Goal: Communication & Community: Participate in discussion

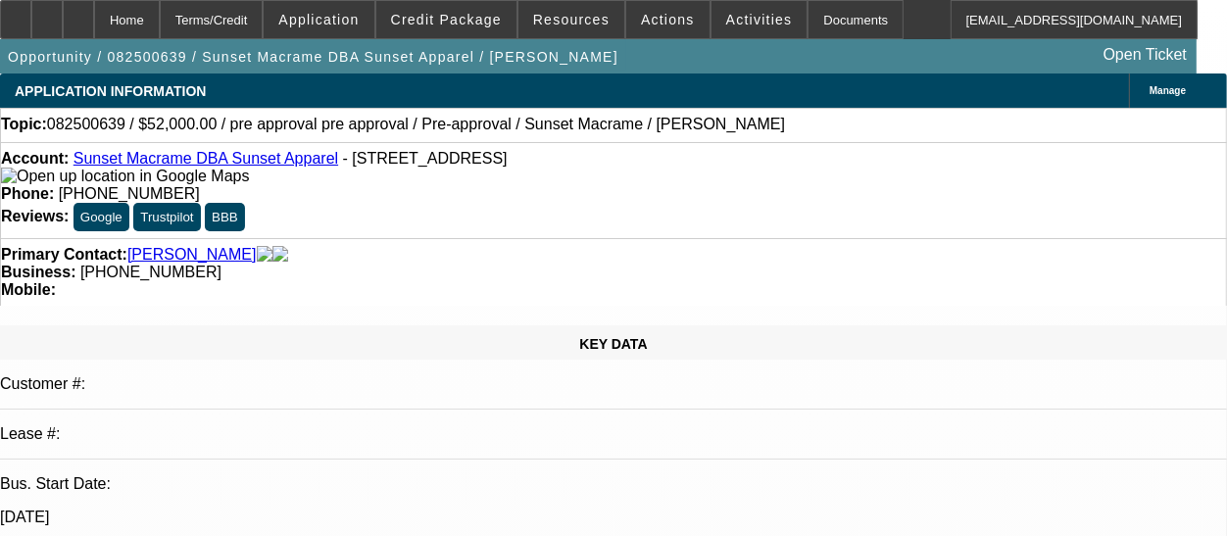
select select "0"
select select "2"
select select "0"
select select "2"
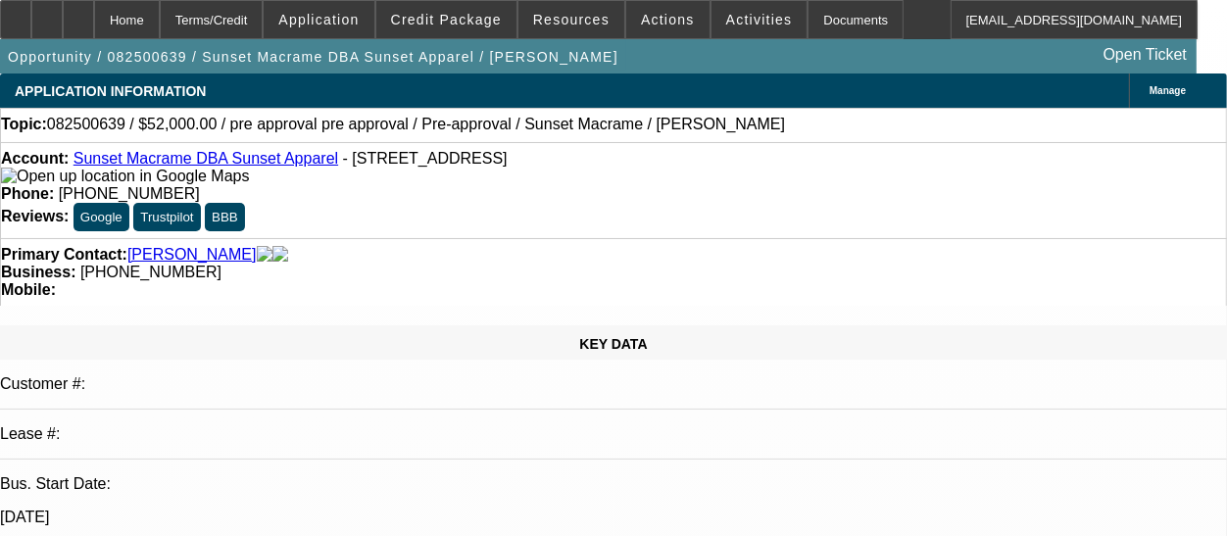
select select "0"
select select "2"
select select "0"
select select "1"
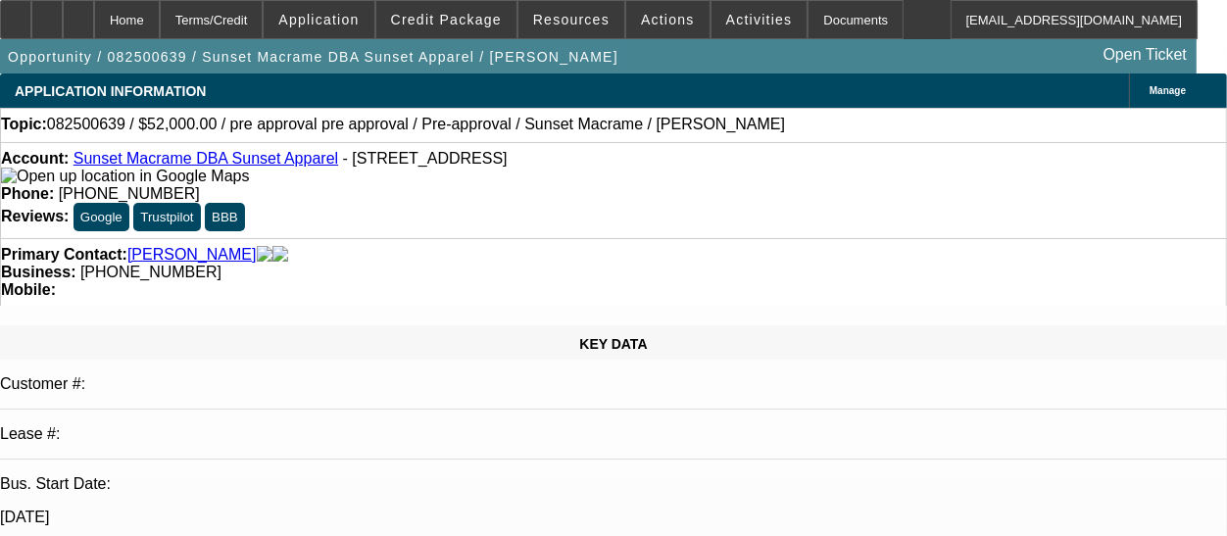
select select "2"
select select "6"
select select "1"
select select "2"
select select "6"
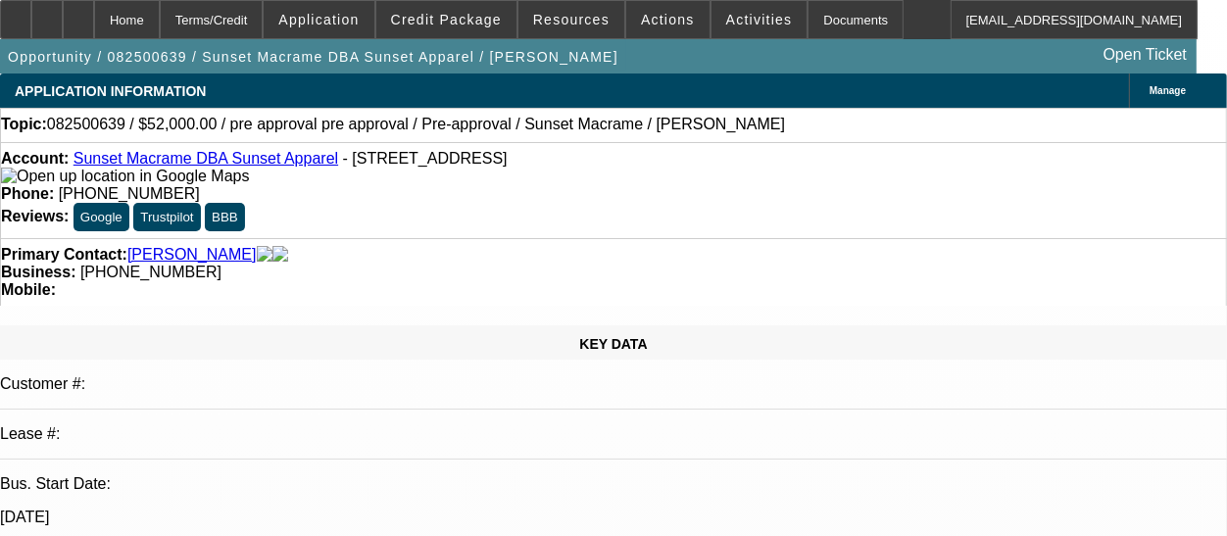
select select "1"
select select "2"
select select "6"
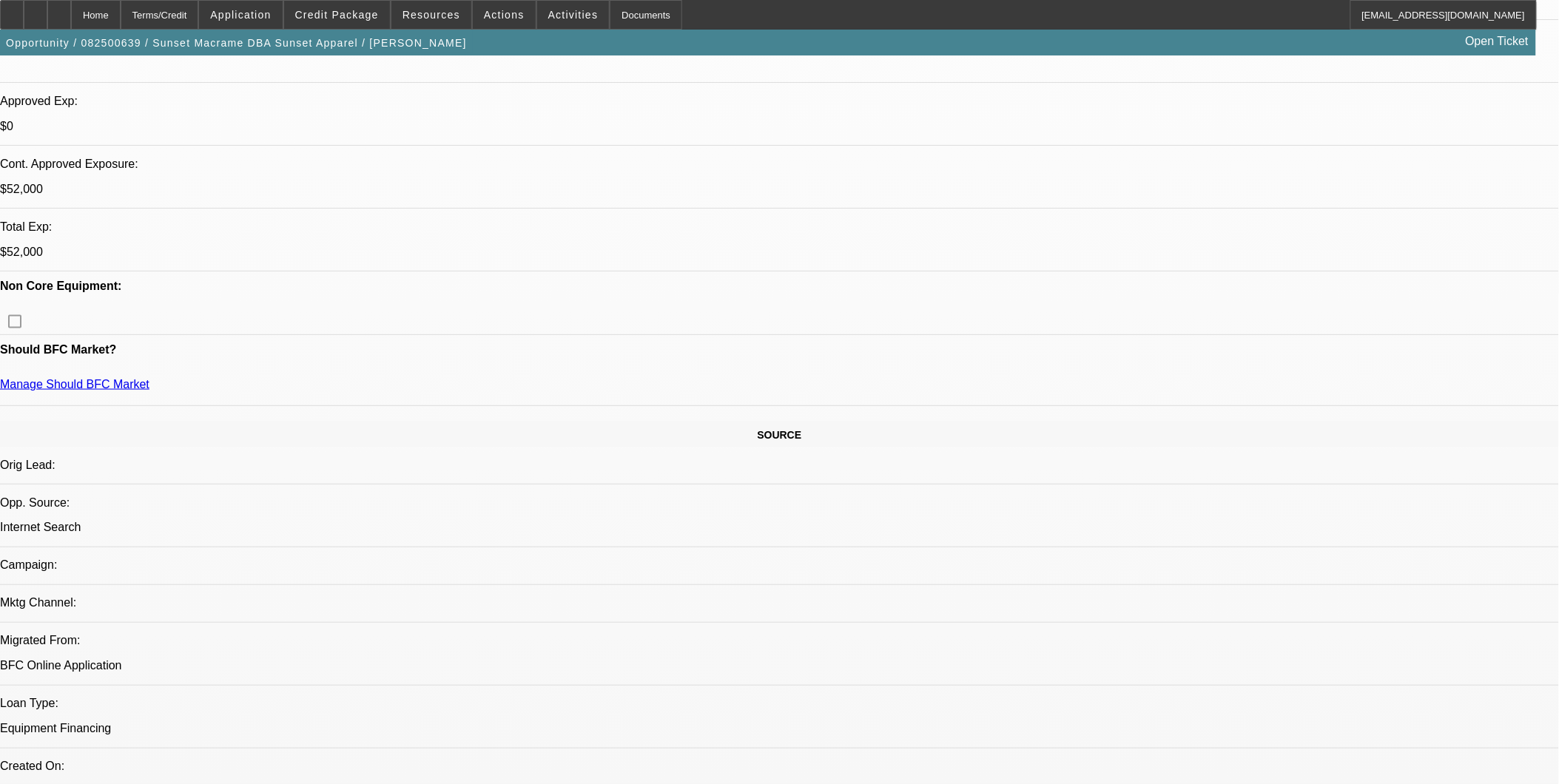
scroll to position [493, 0]
